Goal: Information Seeking & Learning: Learn about a topic

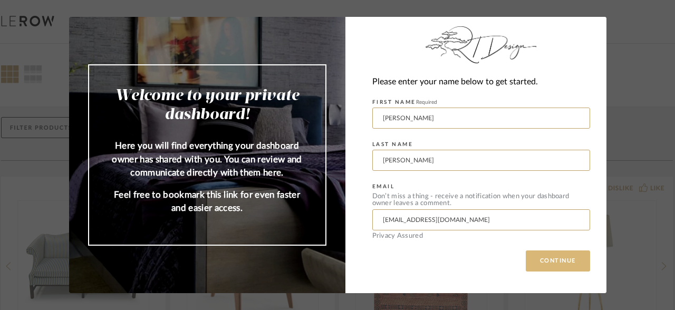
click at [561, 258] on button "CONTINUE" at bounding box center [557, 260] width 64 height 21
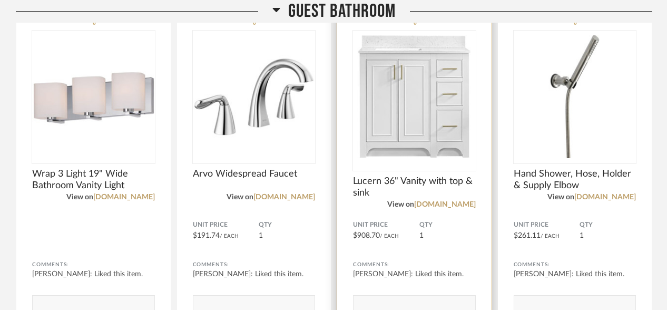
scroll to position [2516, 0]
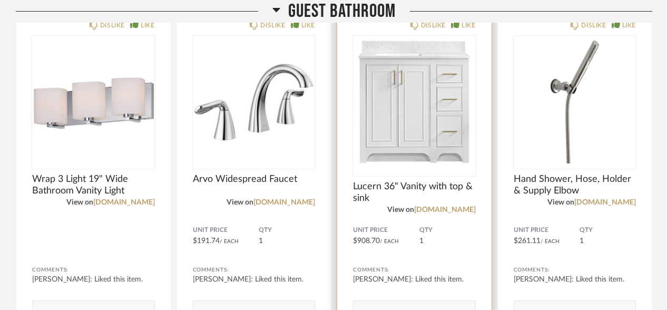
click at [430, 126] on img "0" at bounding box center [414, 102] width 123 height 132
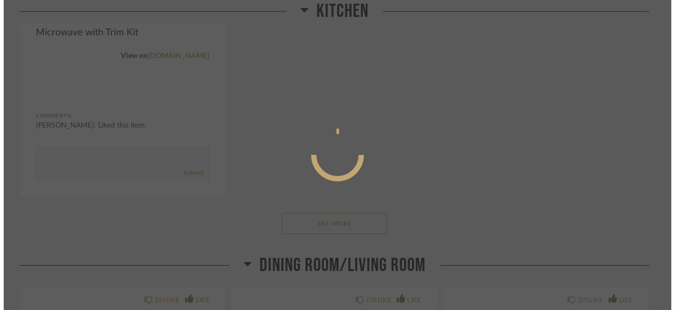
scroll to position [0, 0]
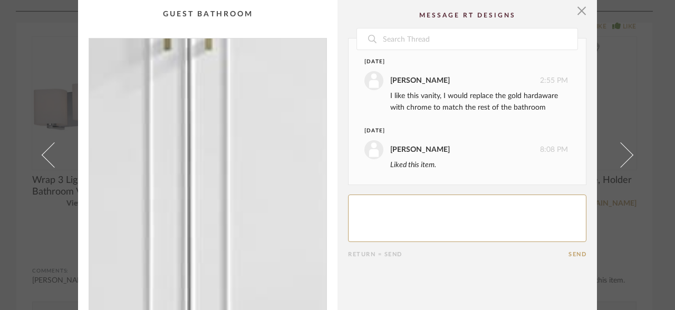
click at [179, 183] on img "0" at bounding box center [207, 174] width 237 height 272
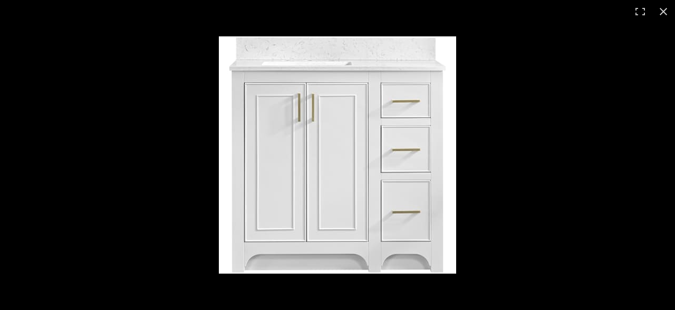
click at [404, 152] on img at bounding box center [337, 154] width 237 height 237
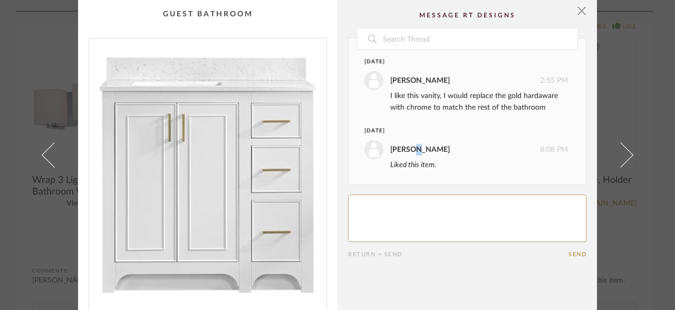
click at [404, 152] on div "[PERSON_NAME]" at bounding box center [420, 150] width 60 height 12
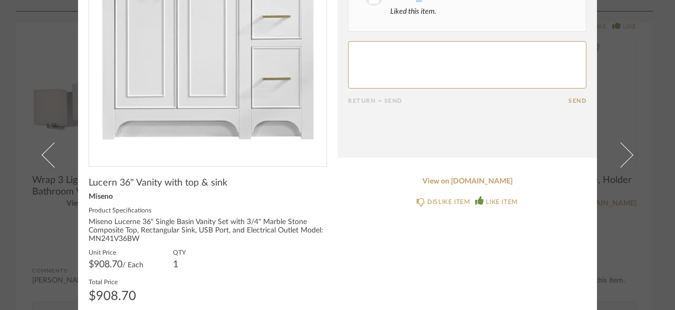
scroll to position [165, 0]
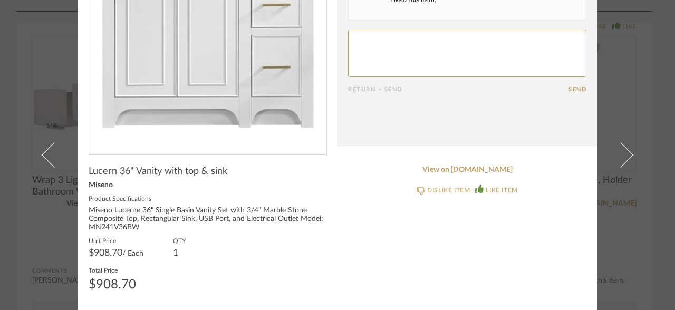
click at [144, 169] on span "Lucern 36" Vanity with top & sink" at bounding box center [158, 171] width 139 height 12
click at [104, 173] on span "Lucern 36" Vanity with top & sink" at bounding box center [158, 171] width 139 height 12
click at [104, 187] on div "Miseno" at bounding box center [208, 185] width 238 height 8
click at [125, 221] on div "Miseno Lucerne 36" Single Basin Vanity Set with 3/4" Marble Stone Composite Top…" at bounding box center [208, 219] width 238 height 25
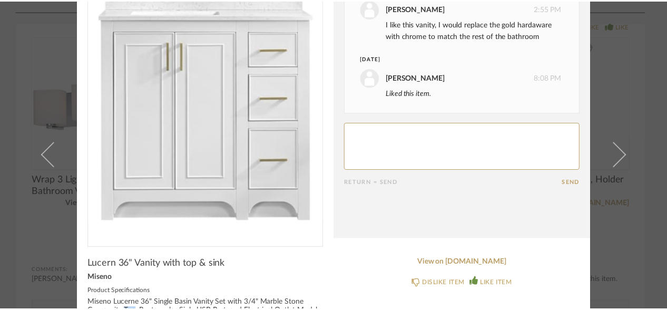
scroll to position [0, 0]
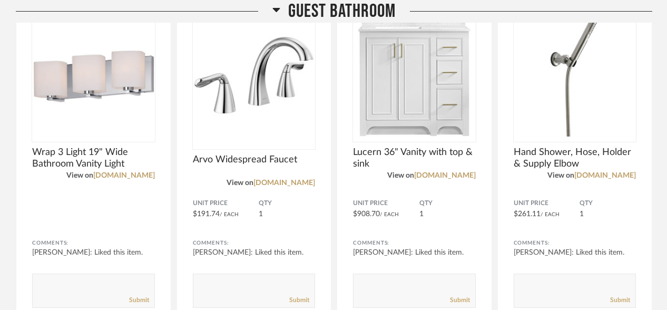
scroll to position [2554, 0]
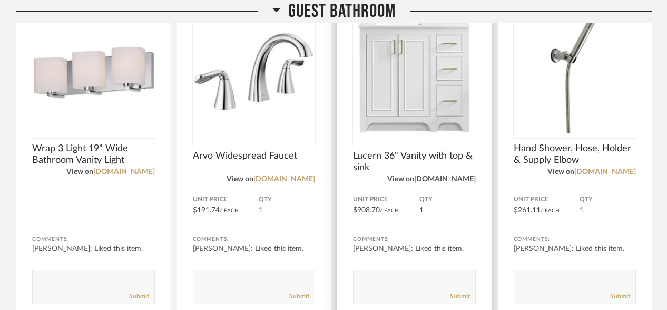
click at [457, 177] on link "[DOMAIN_NAME]" at bounding box center [445, 179] width 62 height 7
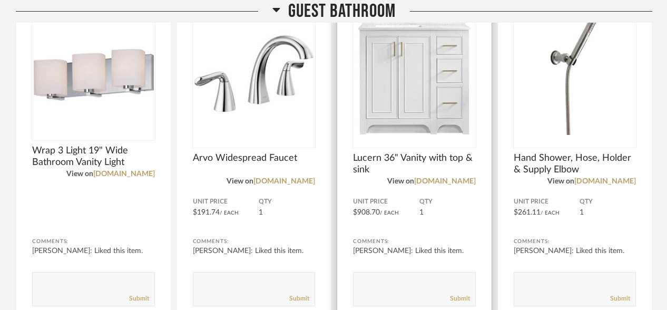
scroll to position [2560, 0]
